Goal: Task Accomplishment & Management: Complete application form

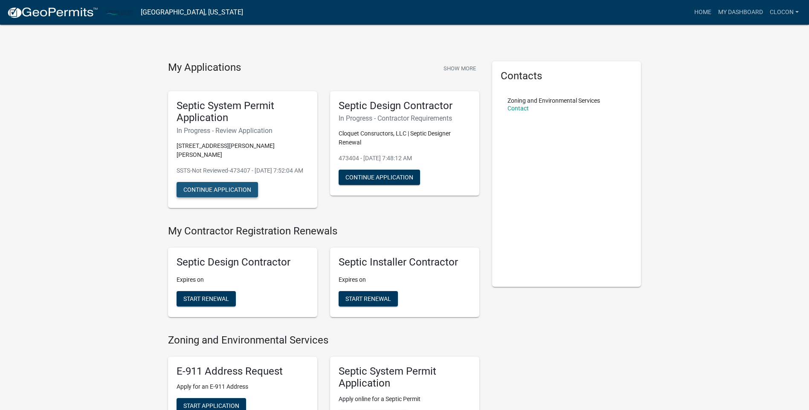
click at [217, 197] on button "Continue Application" at bounding box center [216, 189] width 81 height 15
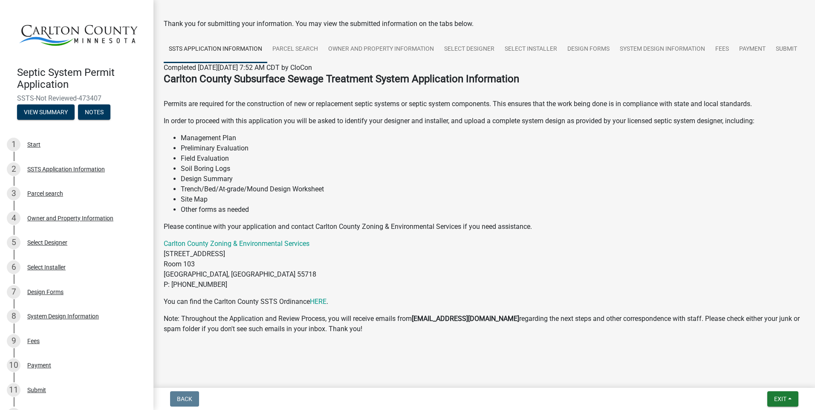
scroll to position [56, 0]
click at [776, 401] on span "Exit" at bounding box center [780, 399] width 12 height 7
click at [754, 360] on button "Save" at bounding box center [764, 356] width 68 height 20
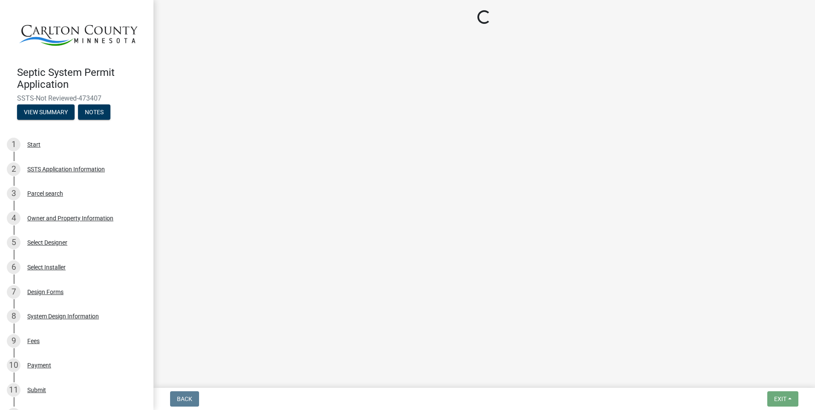
scroll to position [0, 0]
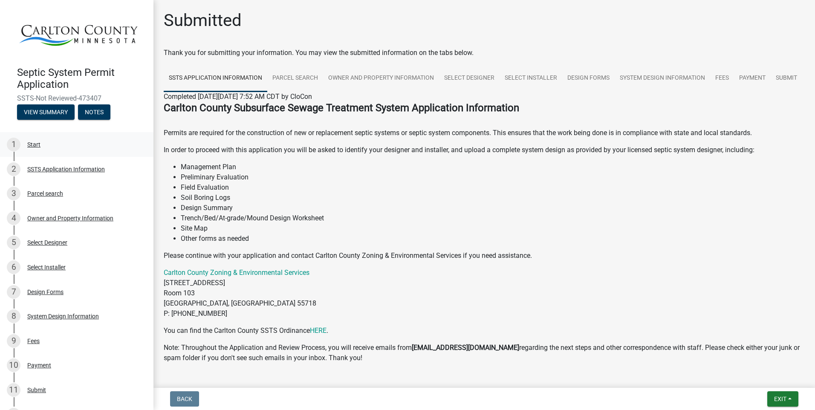
click at [34, 142] on div "Start" at bounding box center [33, 145] width 13 height 6
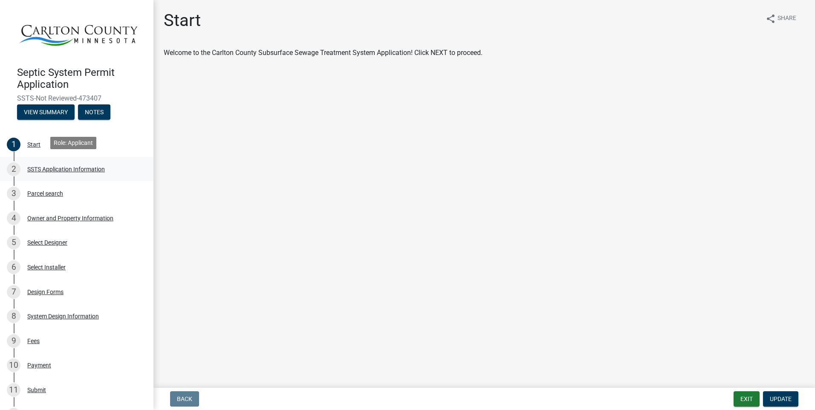
click at [59, 167] on div "SSTS Application Information" at bounding box center [66, 169] width 78 height 6
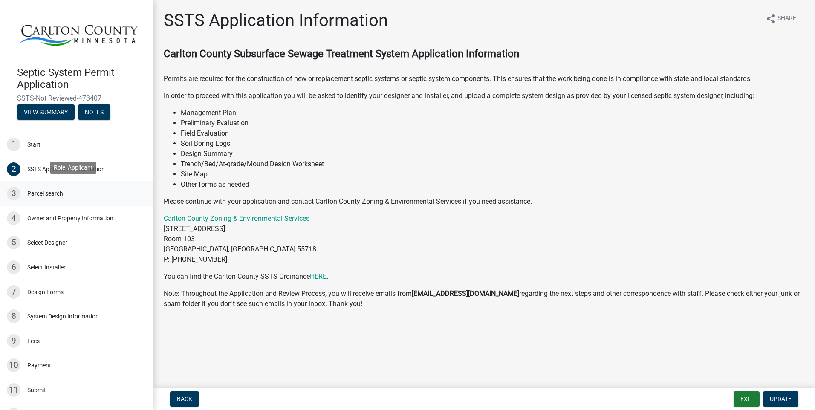
click at [47, 191] on div "Parcel search" at bounding box center [45, 194] width 36 height 6
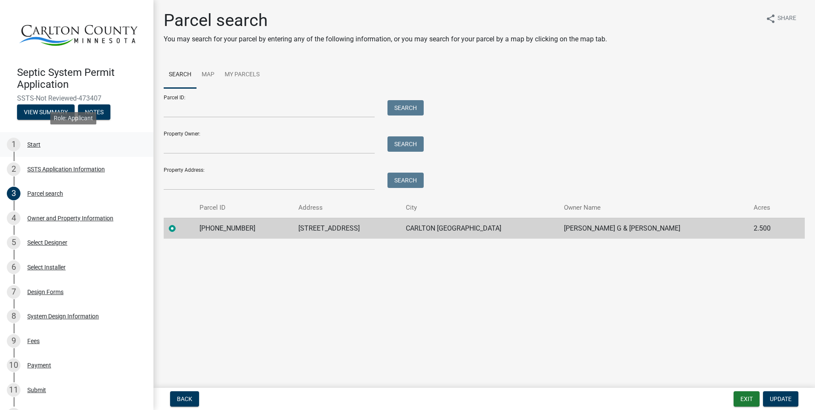
click at [32, 143] on div "Start" at bounding box center [33, 145] width 13 height 6
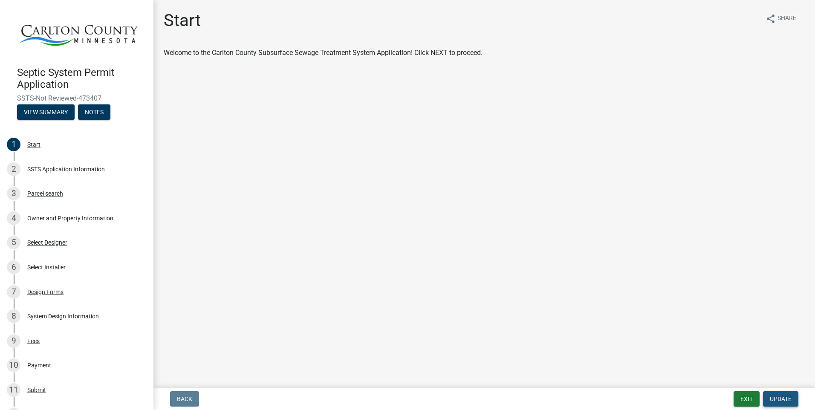
click at [776, 397] on span "Update" at bounding box center [781, 399] width 22 height 7
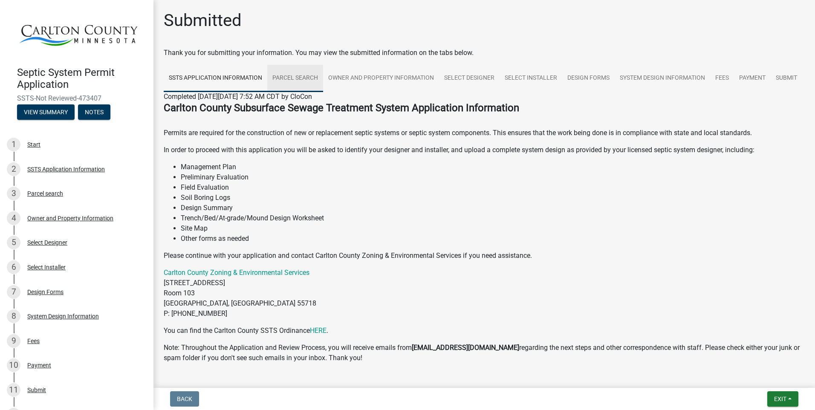
click at [301, 76] on link "Parcel search" at bounding box center [295, 78] width 56 height 27
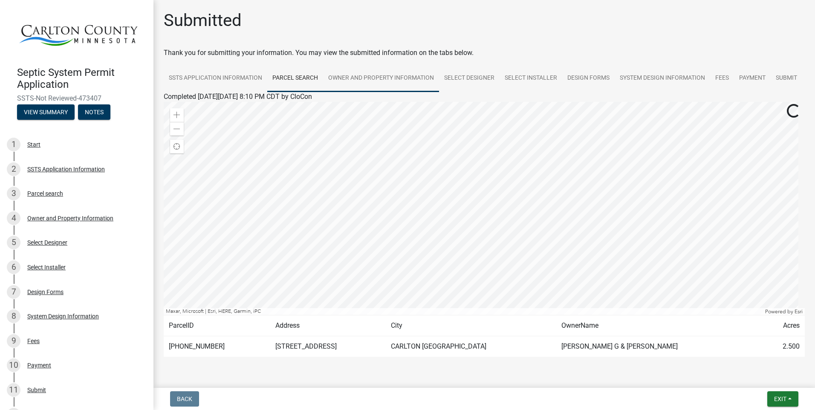
click at [385, 75] on link "Owner and Property Information" at bounding box center [381, 78] width 116 height 27
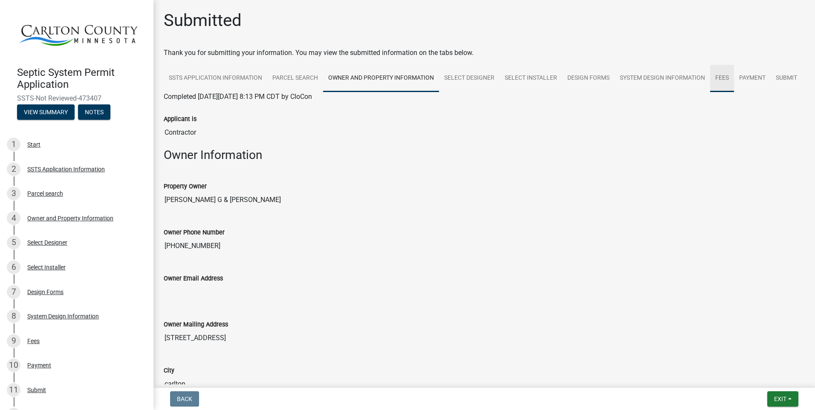
click at [723, 78] on link "Fees" at bounding box center [722, 78] width 24 height 27
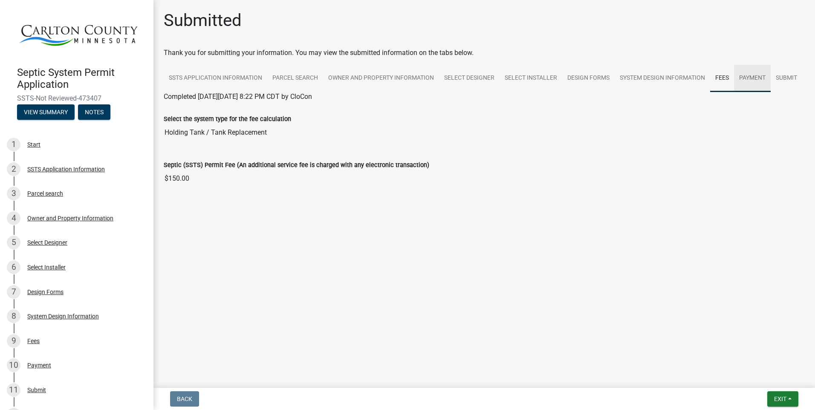
click at [746, 76] on link "Payment" at bounding box center [752, 78] width 37 height 27
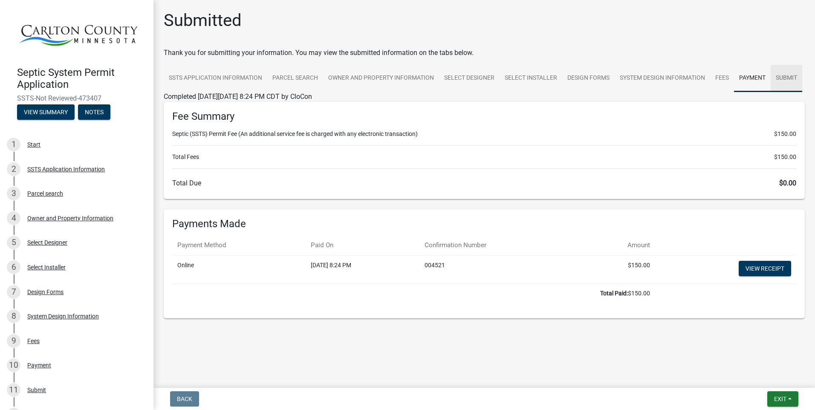
click at [782, 76] on link "Submit" at bounding box center [787, 78] width 32 height 27
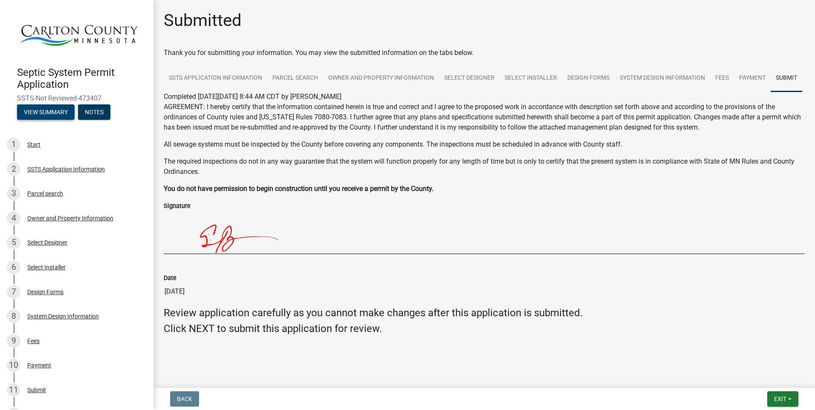
click at [46, 110] on button "View Summary" at bounding box center [46, 111] width 58 height 15
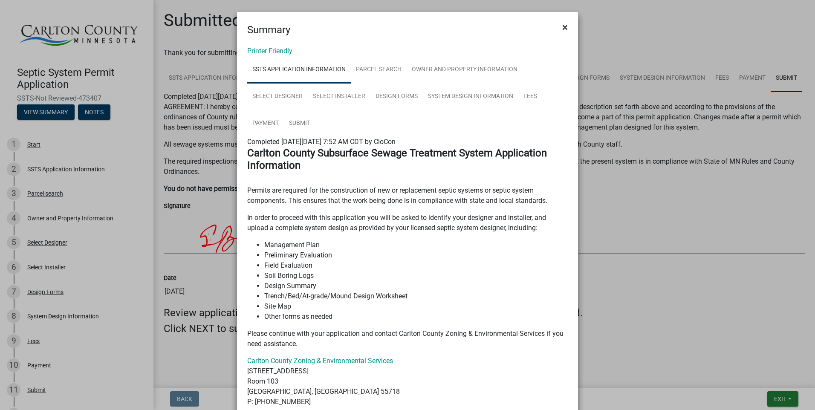
click at [562, 27] on span "×" at bounding box center [565, 27] width 6 height 12
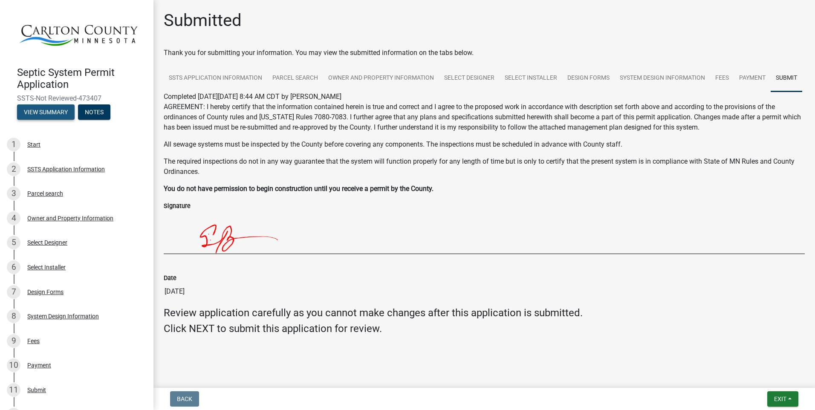
click at [50, 116] on button "View Summary" at bounding box center [46, 111] width 58 height 15
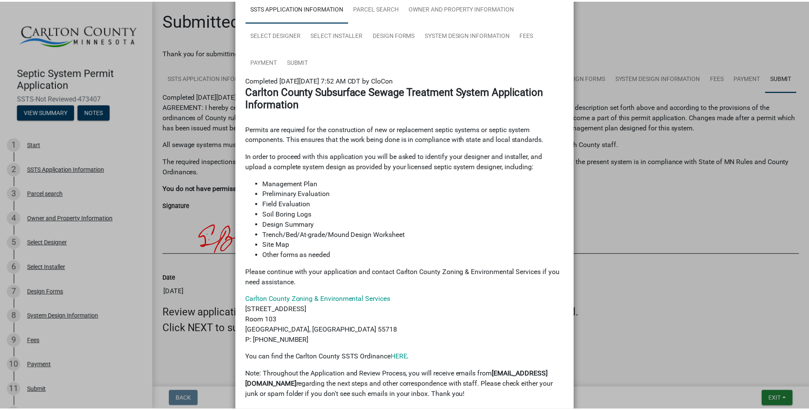
scroll to position [122, 0]
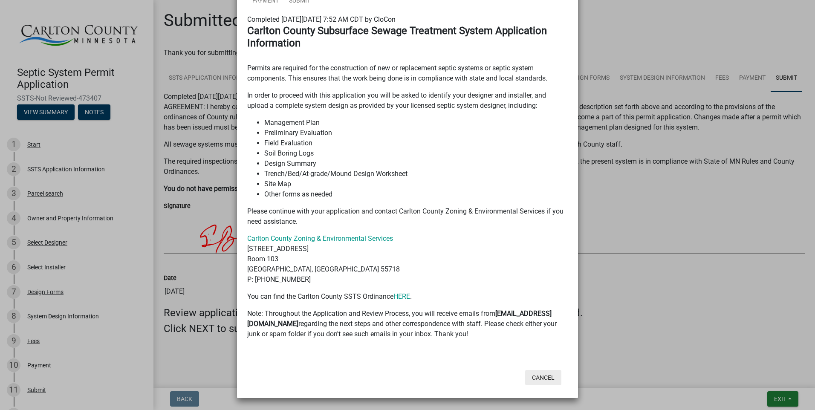
click at [546, 376] on button "Cancel" at bounding box center [543, 377] width 36 height 15
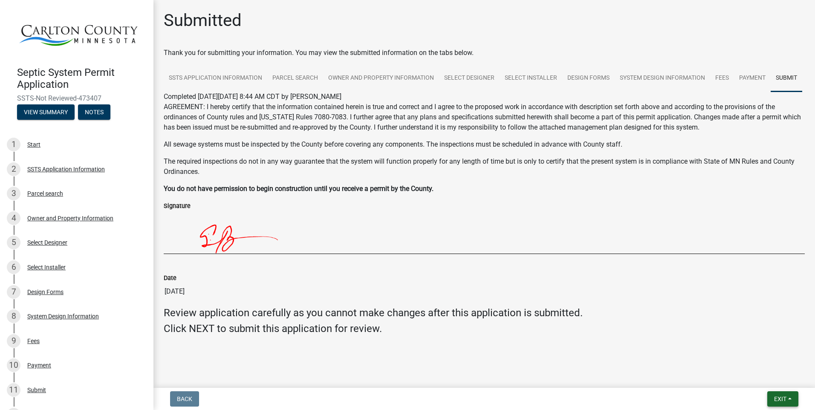
click at [781, 393] on button "Exit" at bounding box center [782, 398] width 31 height 15
click at [755, 376] on button "Save & Exit" at bounding box center [764, 377] width 68 height 20
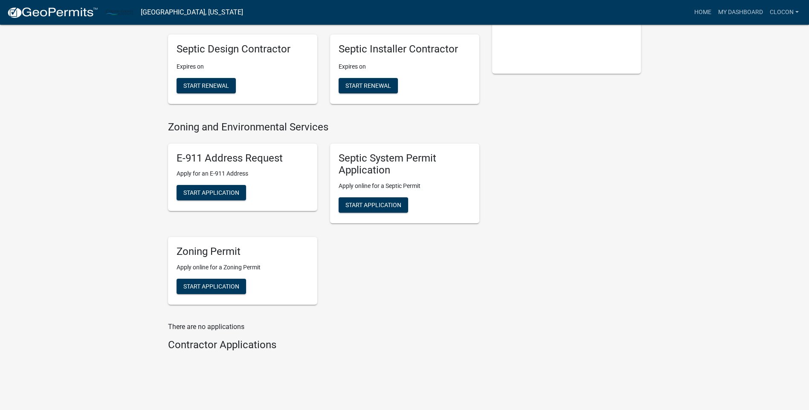
scroll to position [233, 0]
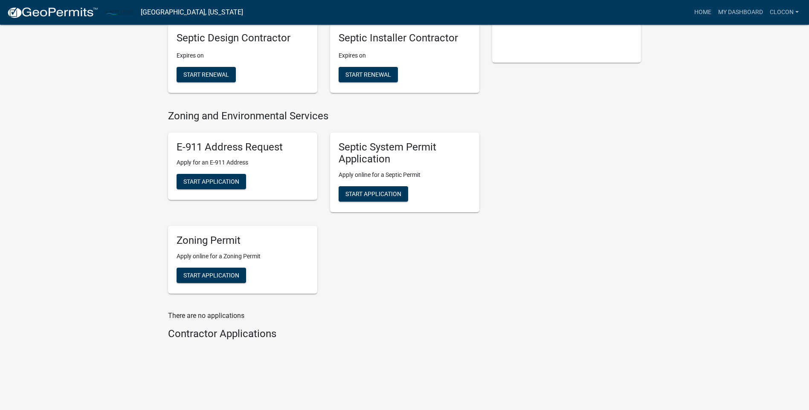
click at [231, 339] on h4 "Contractor Applications" at bounding box center [323, 334] width 311 height 12
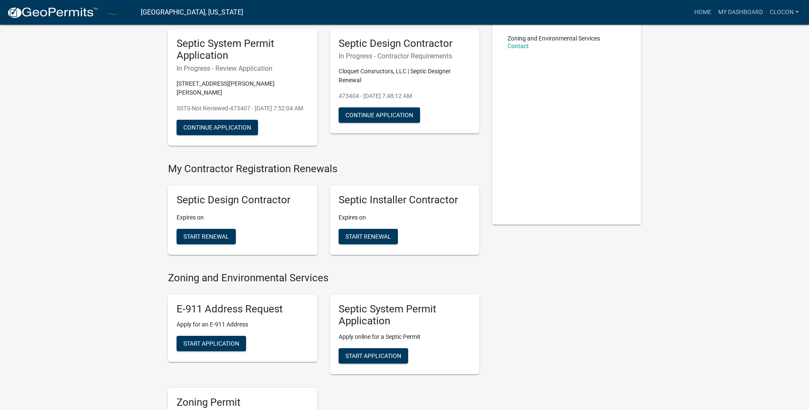
scroll to position [0, 0]
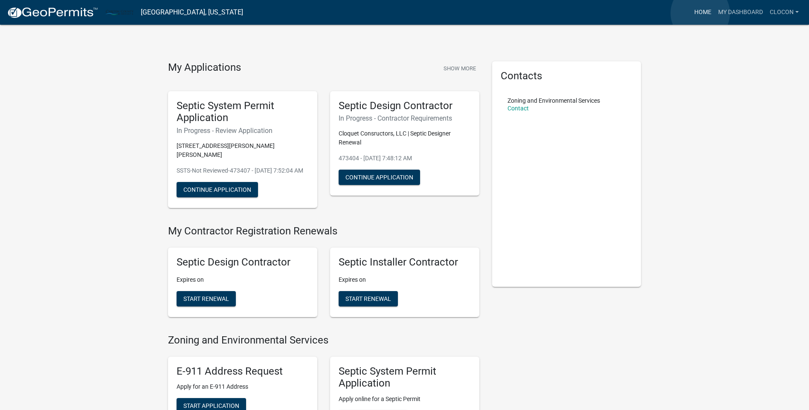
click at [701, 13] on link "Home" at bounding box center [703, 12] width 24 height 16
click at [795, 12] on link "CloCon" at bounding box center [784, 12] width 36 height 16
click at [755, 12] on link "My Dashboard" at bounding box center [740, 12] width 52 height 16
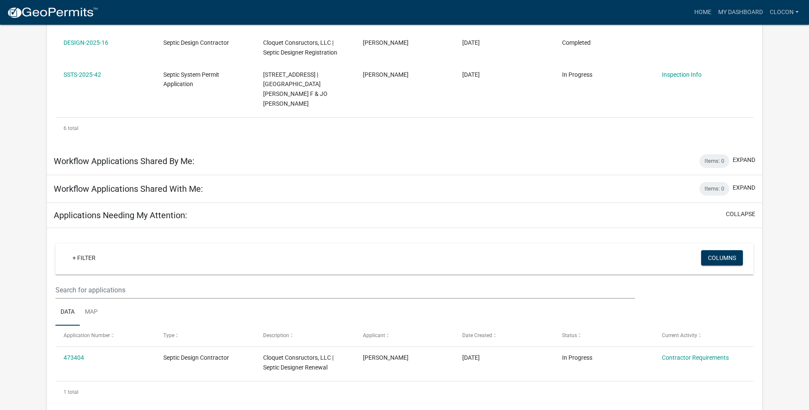
scroll to position [283, 0]
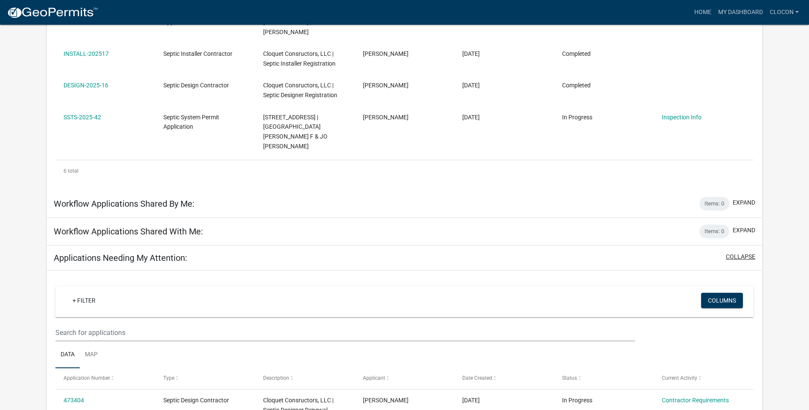
click at [742, 252] on button "collapse" at bounding box center [740, 256] width 29 height 9
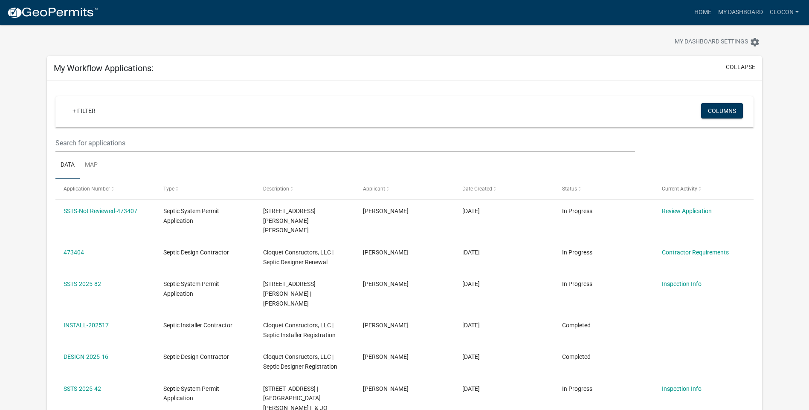
scroll to position [0, 0]
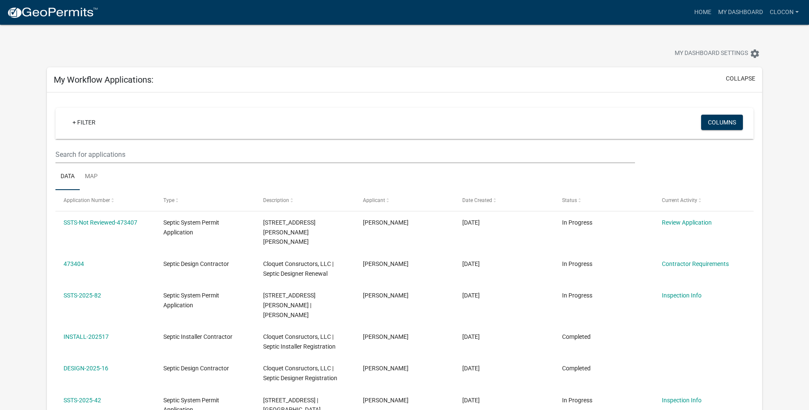
click at [272, 69] on div "My Workflow Applications: collapse" at bounding box center [404, 79] width 715 height 25
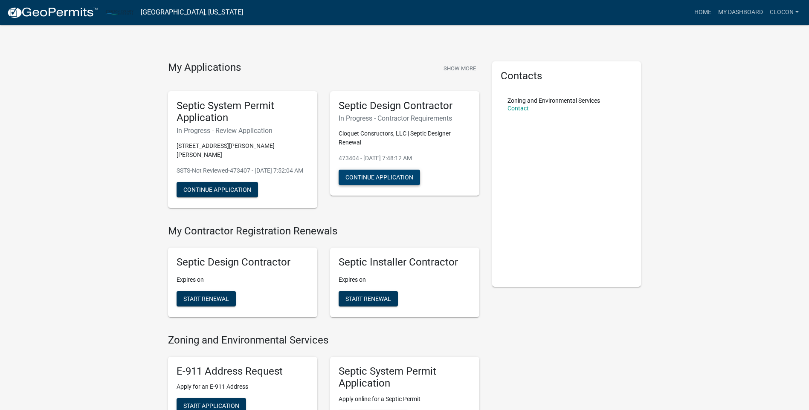
click at [393, 173] on button "Continue Application" at bounding box center [378, 177] width 81 height 15
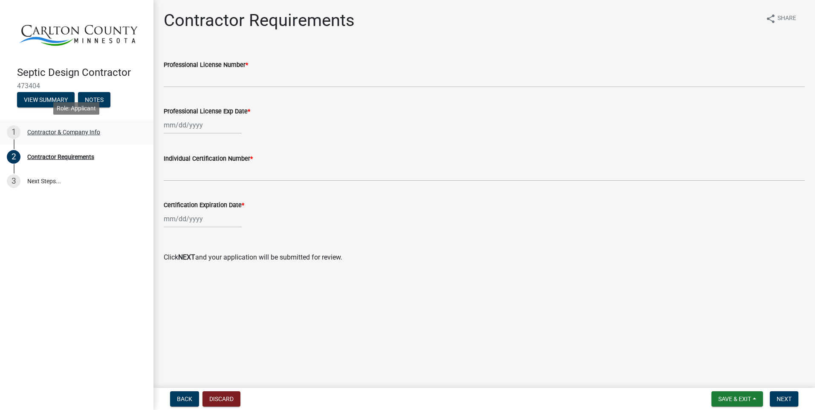
click at [73, 128] on div "1 Contractor & Company Info" at bounding box center [73, 132] width 133 height 14
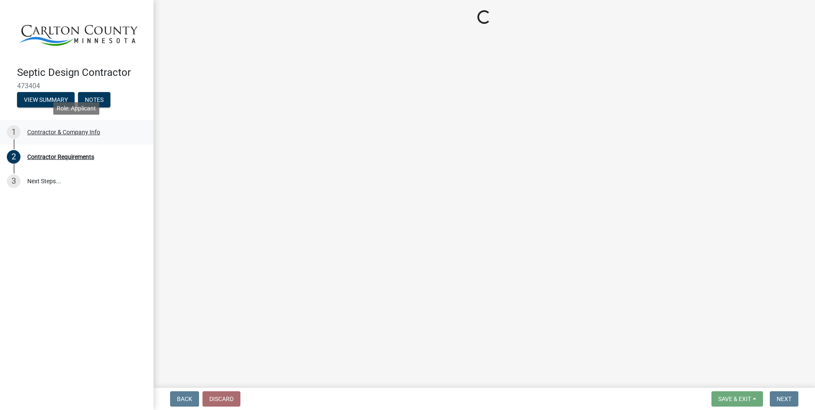
select select "MN"
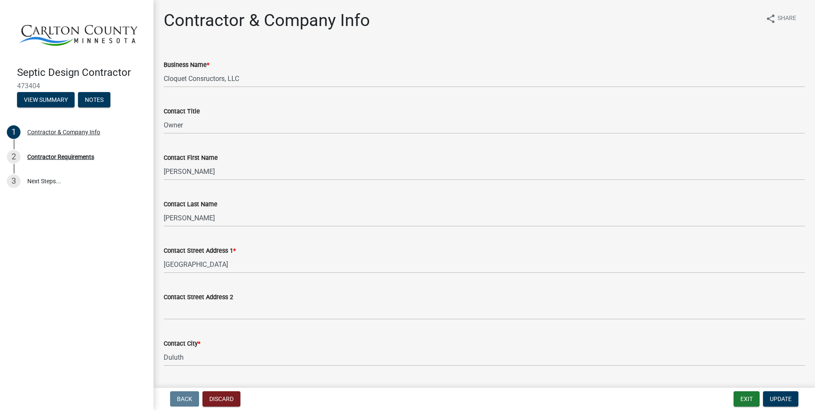
click at [127, 281] on div "Septic Design Contractor 473404 View Summary Notes 1 Contractor & Company Info …" at bounding box center [76, 205] width 153 height 410
click at [752, 399] on button "Exit" at bounding box center [747, 398] width 26 height 15
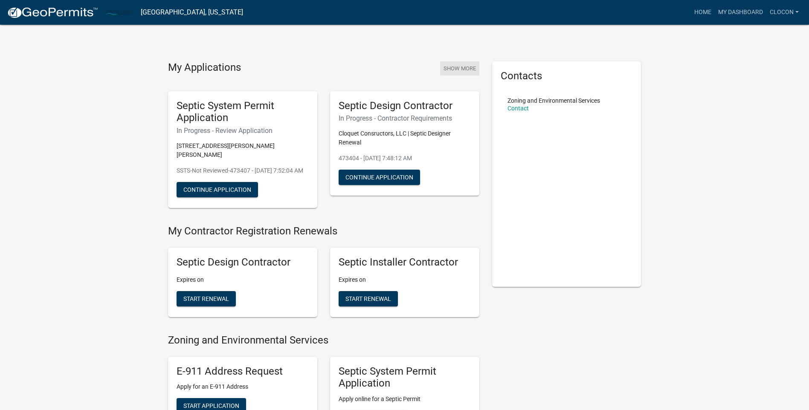
click at [465, 67] on button "Show More" at bounding box center [459, 68] width 39 height 14
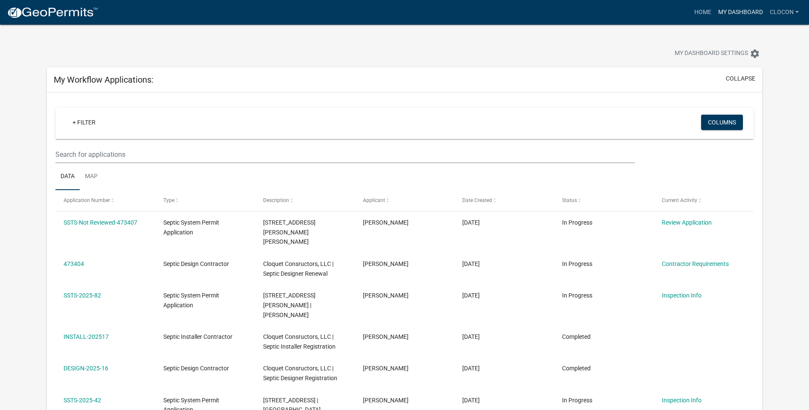
click at [732, 12] on link "My Dashboard" at bounding box center [740, 12] width 52 height 16
click at [703, 12] on link "Home" at bounding box center [703, 12] width 24 height 16
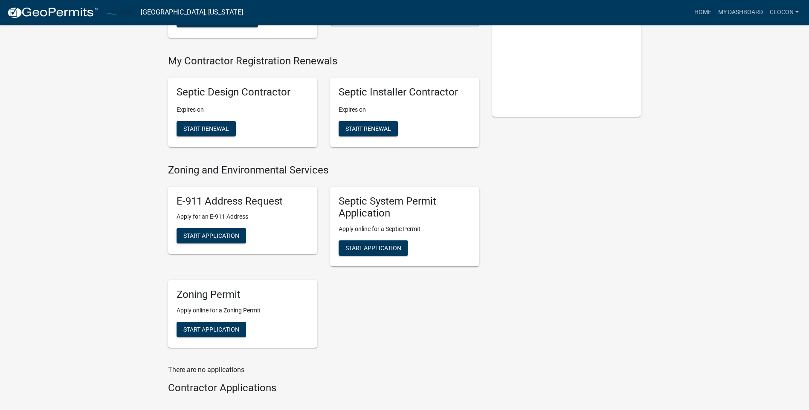
scroll to position [171, 0]
click at [369, 250] on button "Start Application" at bounding box center [372, 247] width 69 height 15
